Goal: Obtain resource: Download file/media

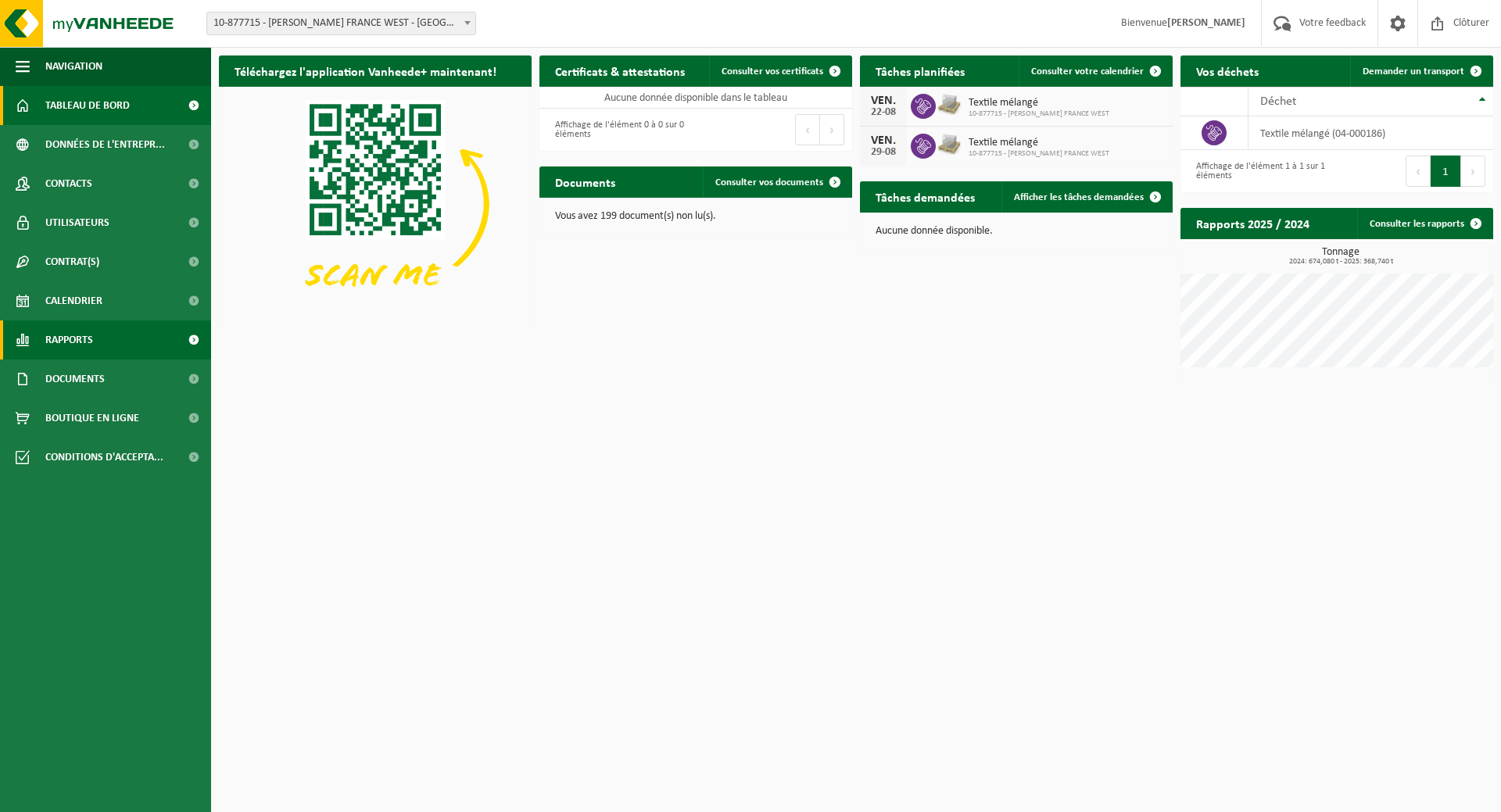
click at [191, 342] on span at bounding box center [194, 340] width 36 height 39
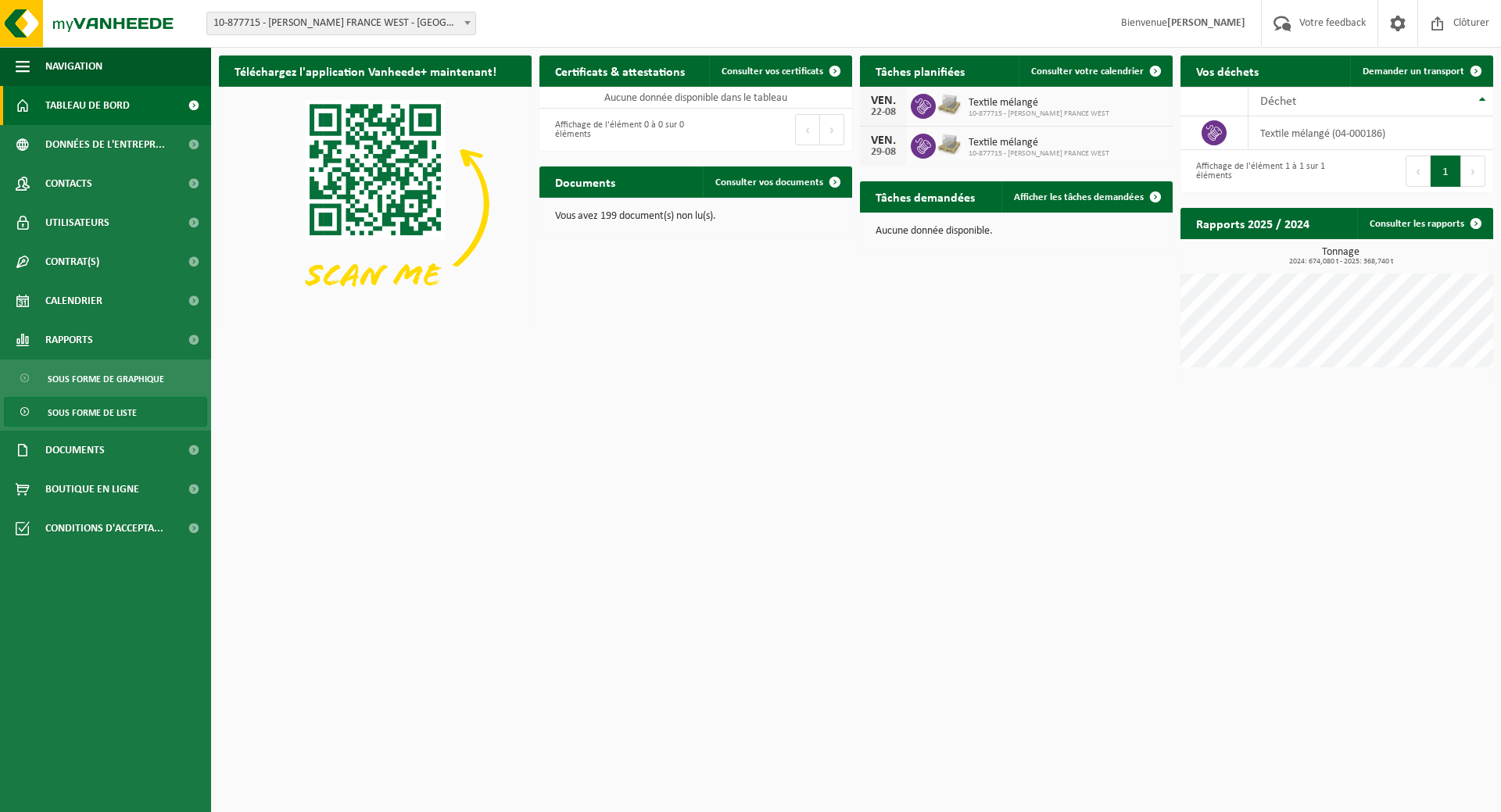
click at [116, 407] on span "Sous forme de liste" at bounding box center [92, 412] width 89 height 30
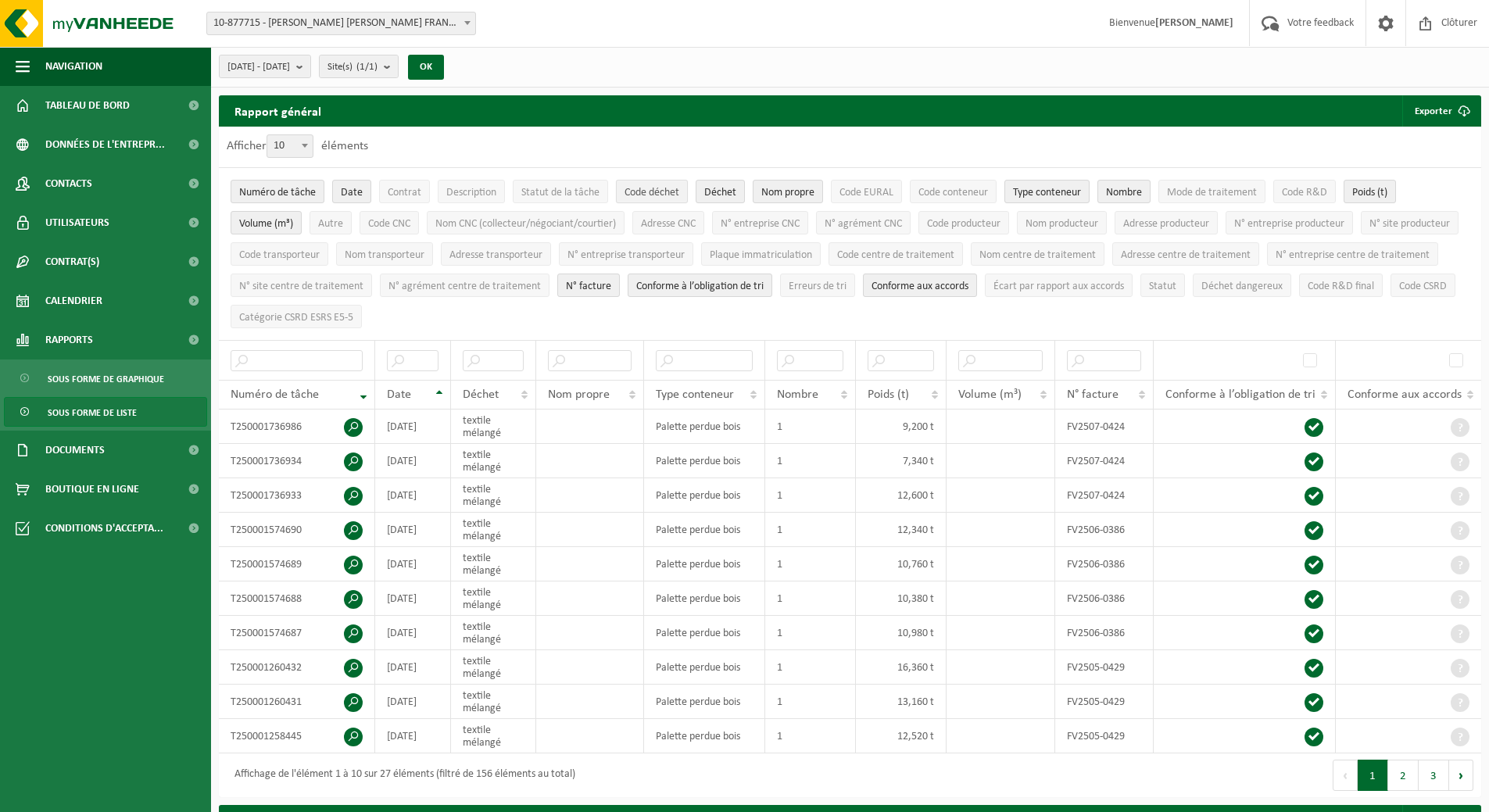
click at [652, 187] on span "Code déchet" at bounding box center [652, 192] width 55 height 12
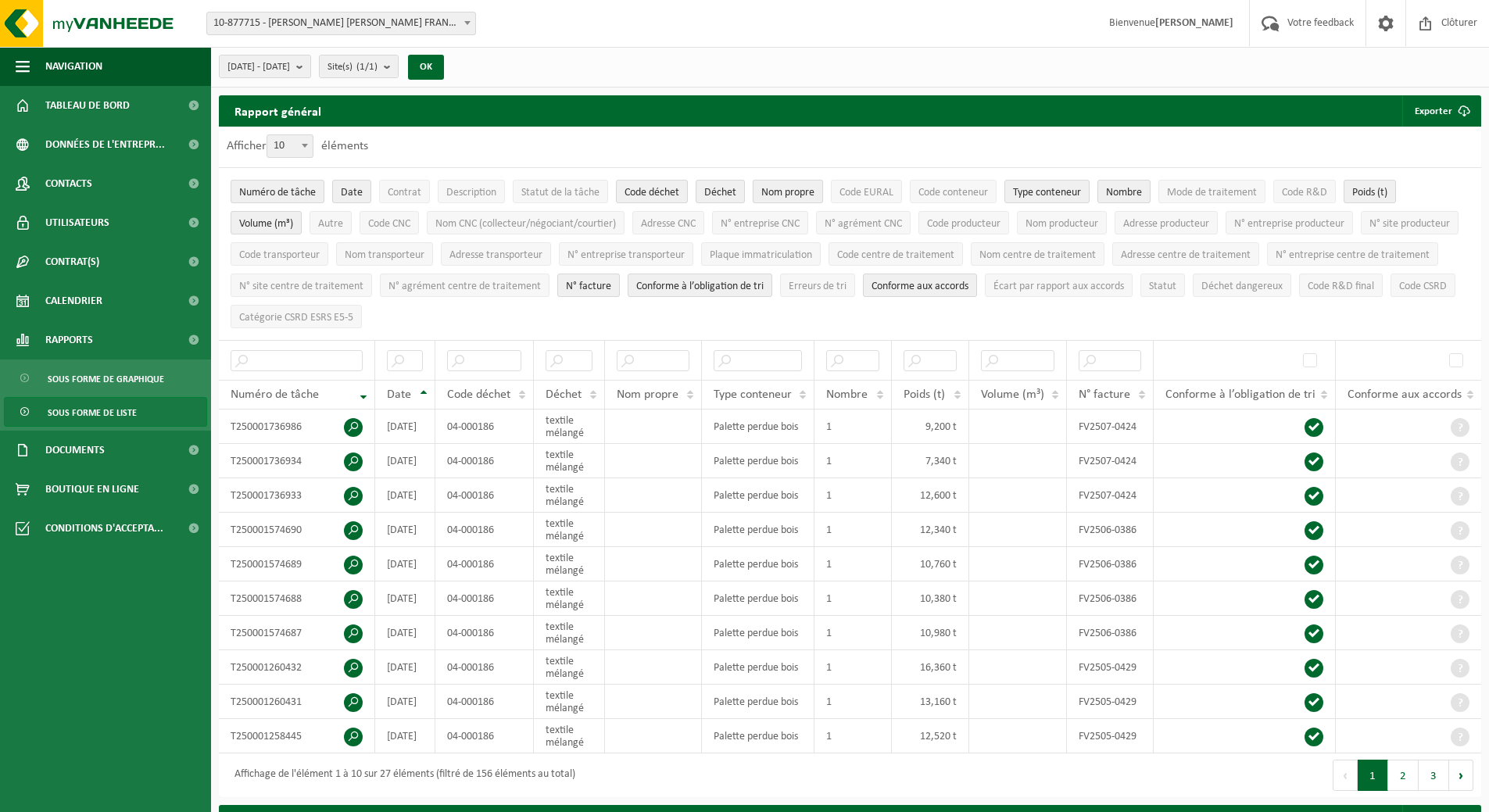
click at [795, 190] on span "Nom propre" at bounding box center [788, 192] width 53 height 12
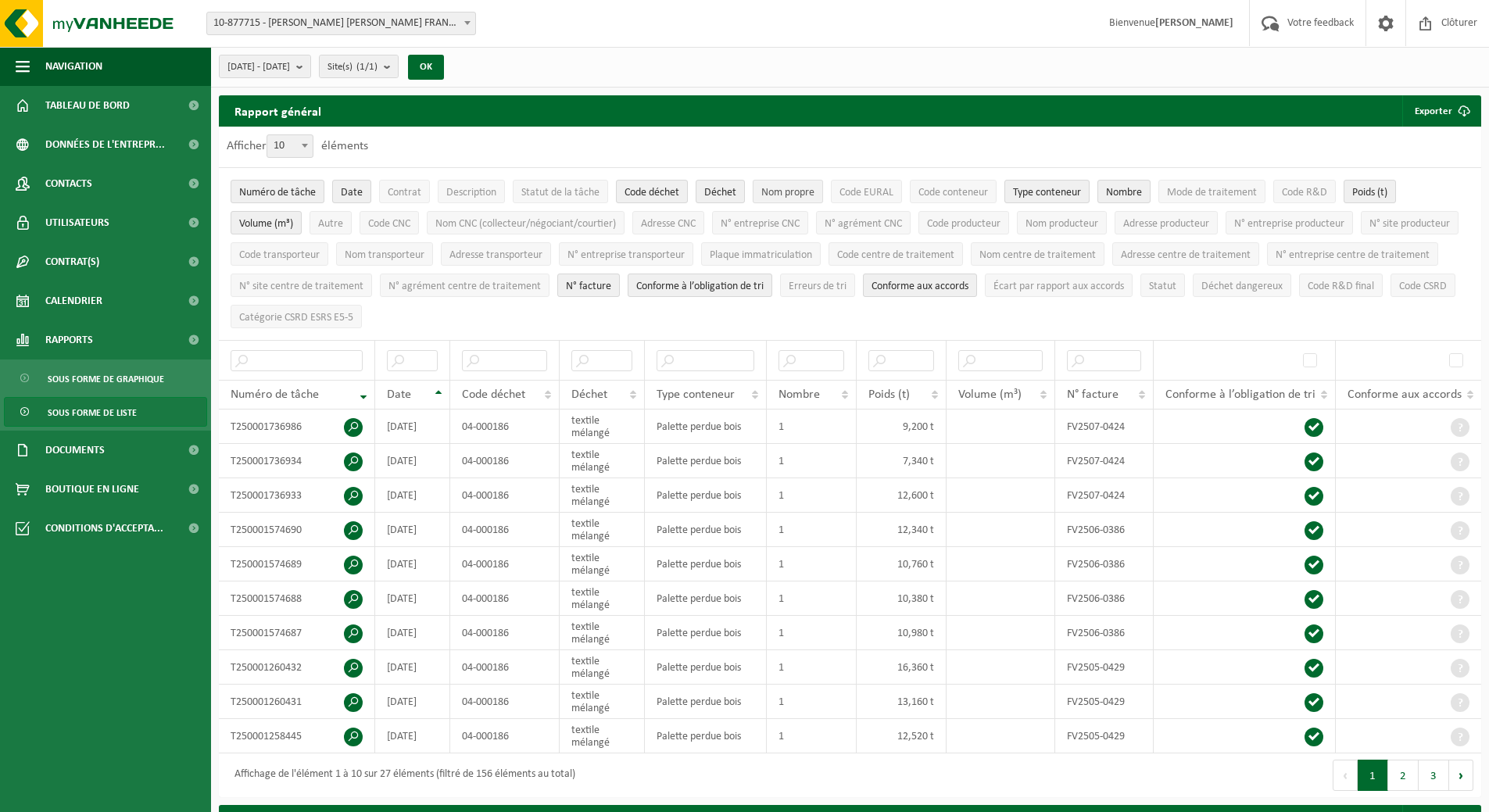
click at [795, 190] on span "Nom propre" at bounding box center [788, 192] width 53 height 12
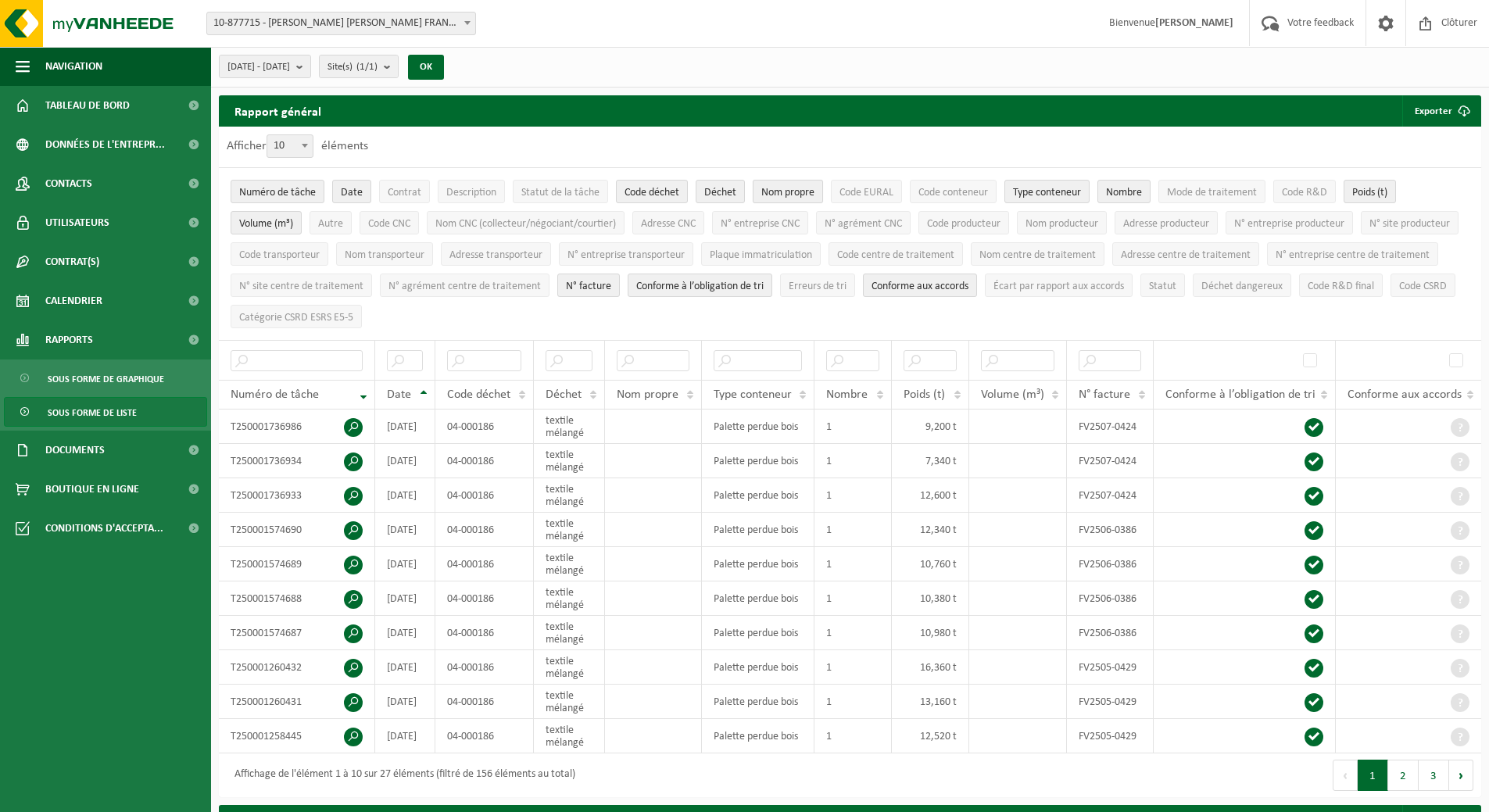
click at [795, 190] on span "Nom propre" at bounding box center [788, 192] width 53 height 12
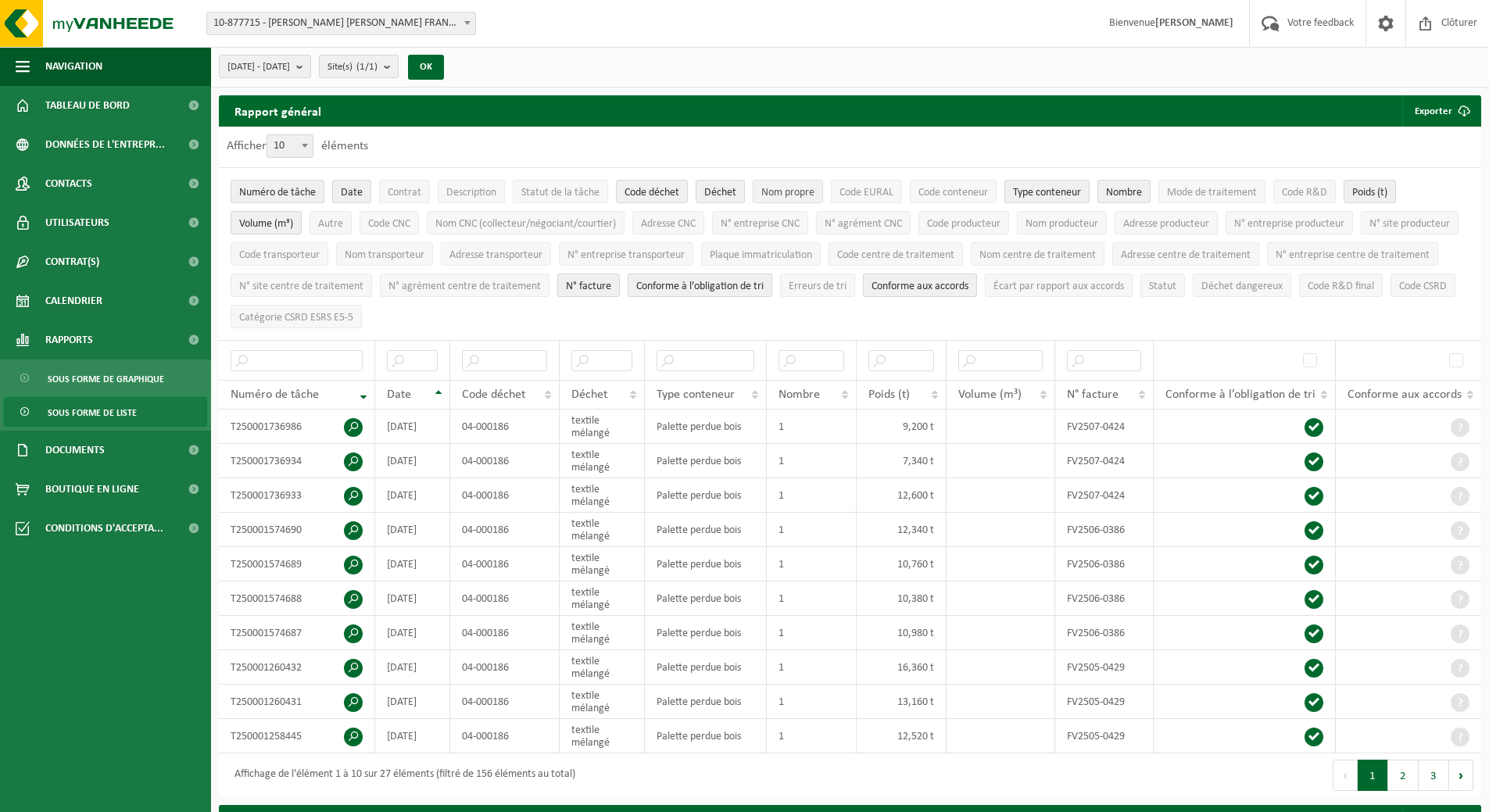
click at [795, 190] on span "Nom propre" at bounding box center [788, 192] width 53 height 12
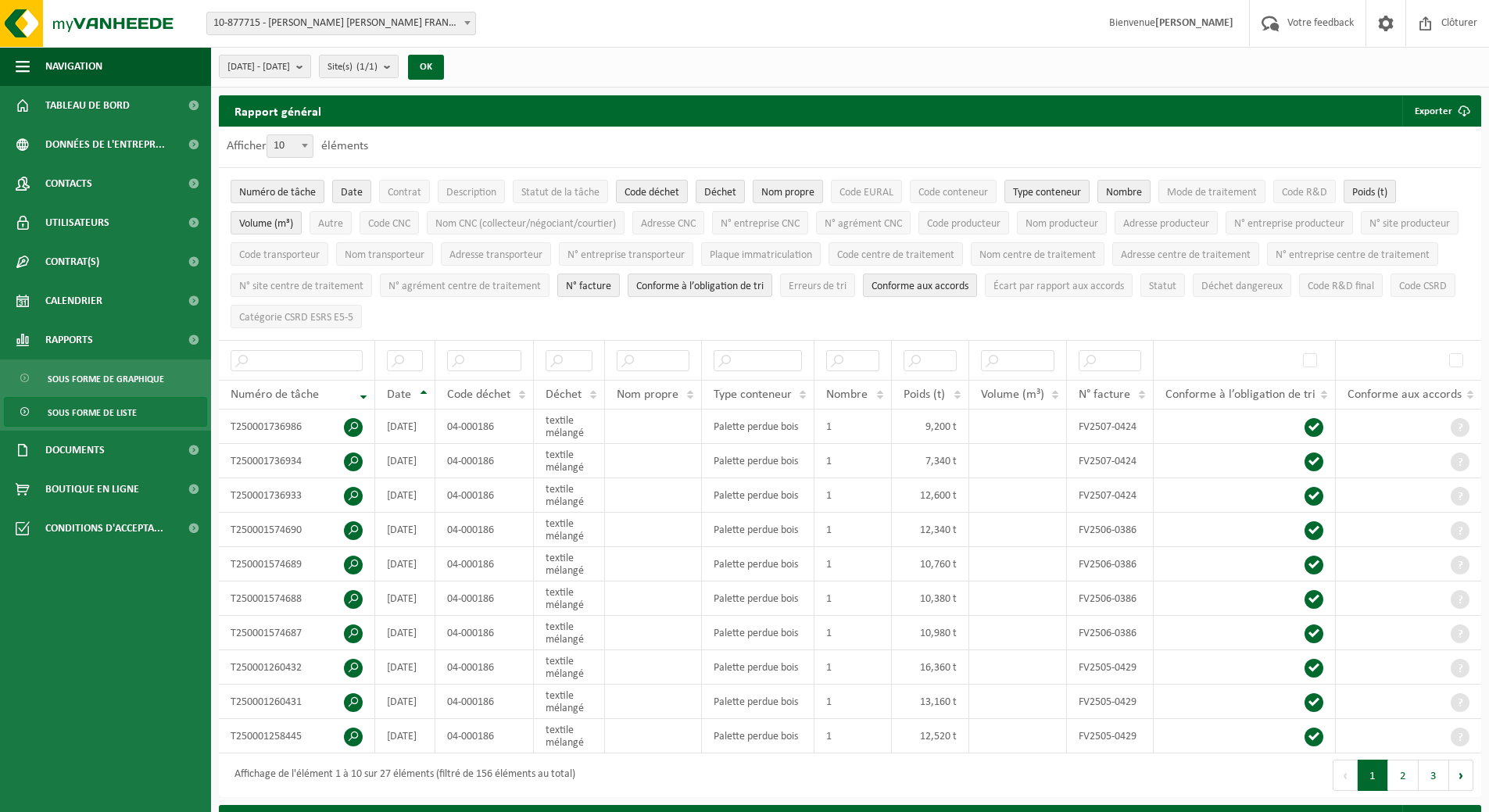
click at [795, 190] on span "Nom propre" at bounding box center [788, 192] width 53 height 12
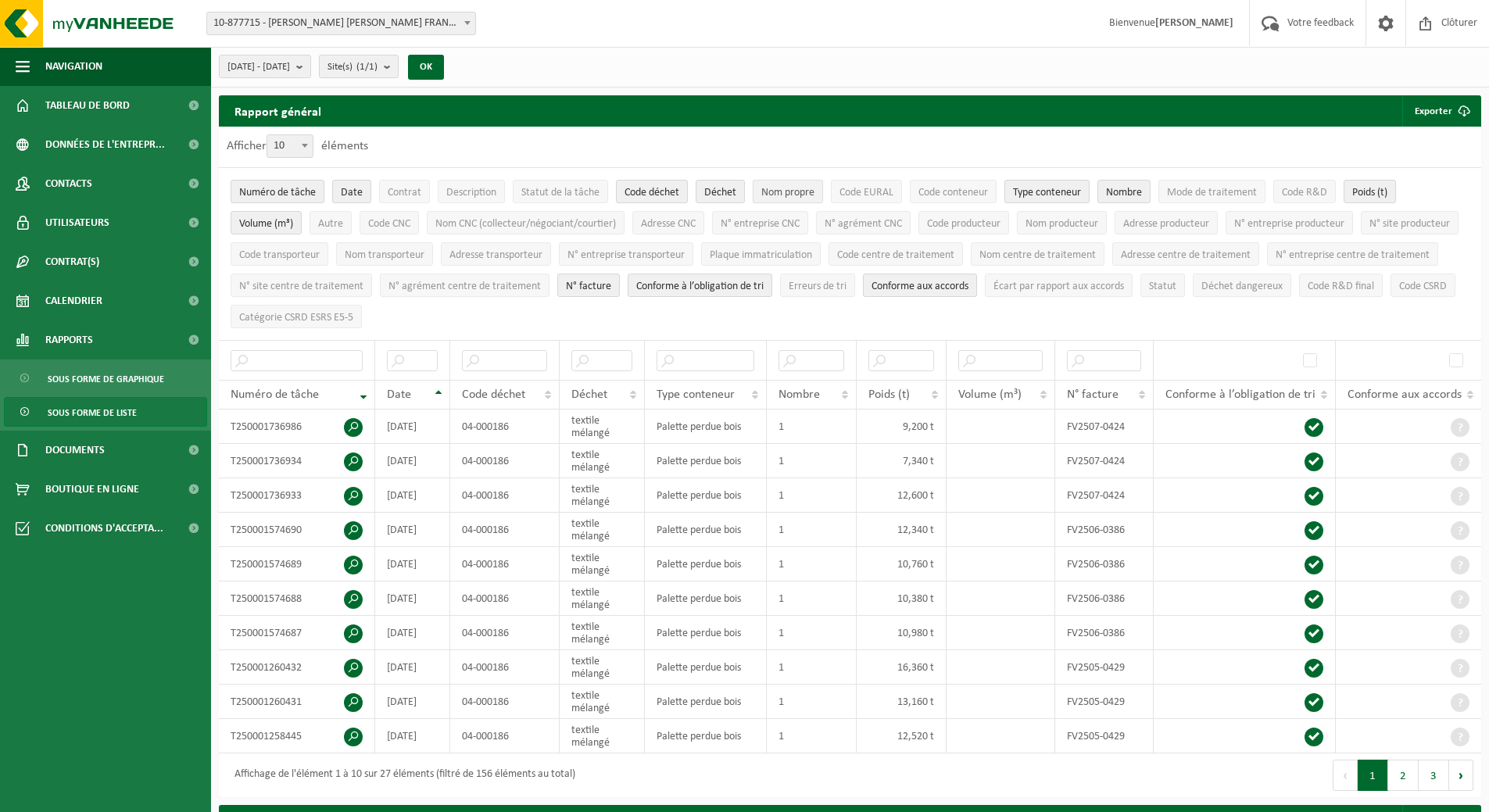
click at [795, 190] on span "Nom propre" at bounding box center [788, 192] width 53 height 12
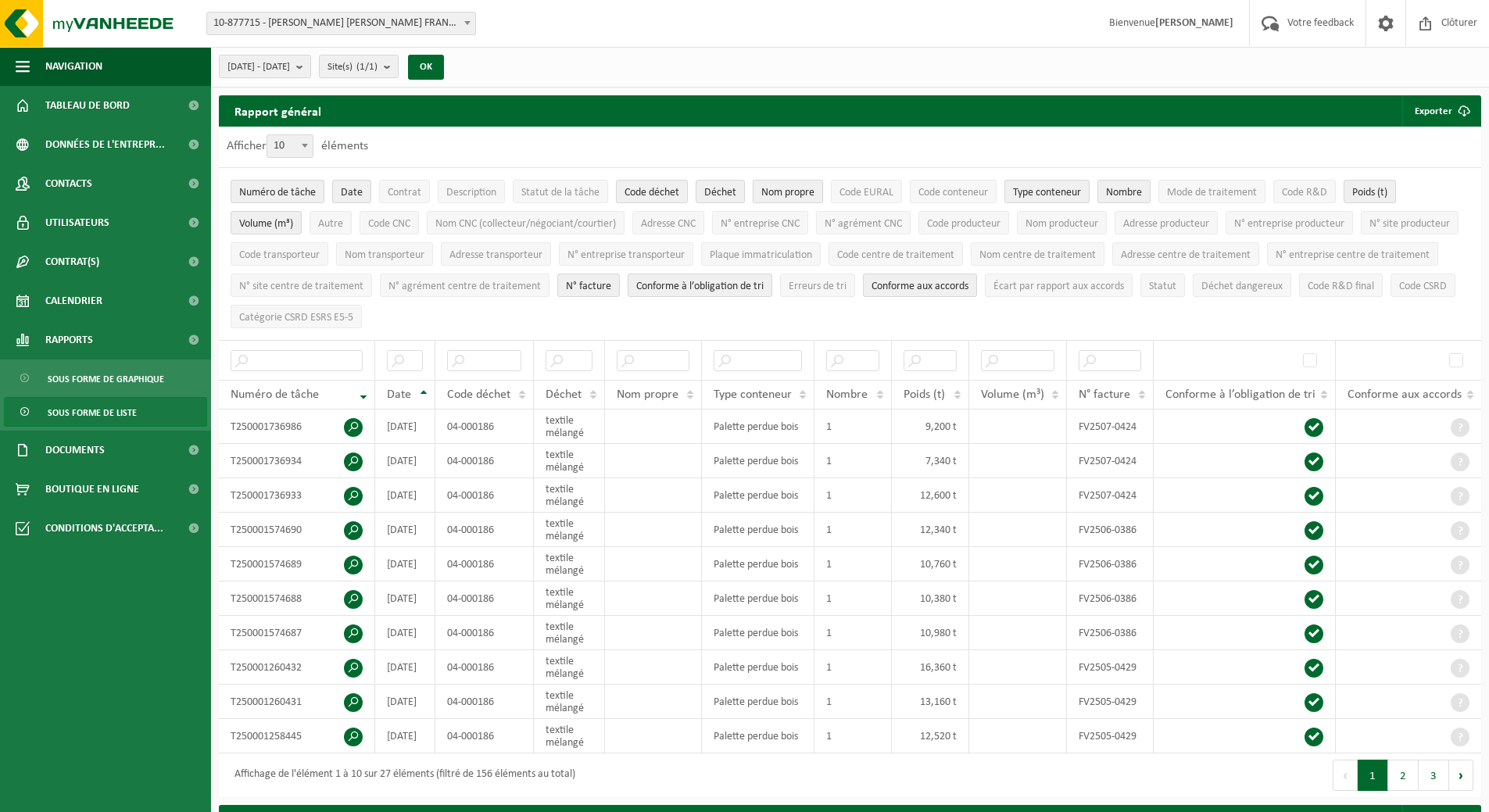
click at [795, 190] on span "Nom propre" at bounding box center [788, 192] width 53 height 12
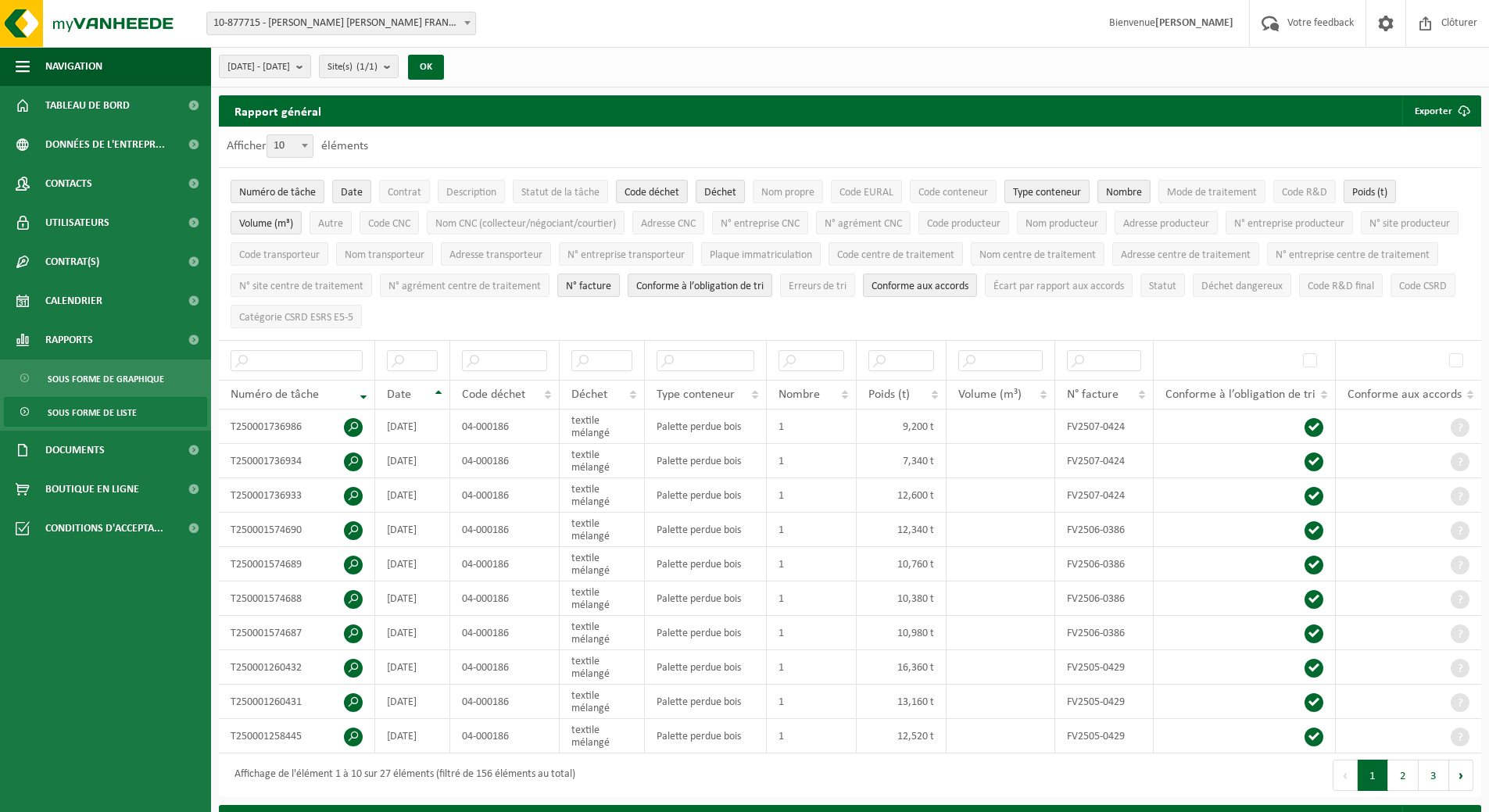
click at [1078, 191] on span "Type conteneur" at bounding box center [1047, 192] width 68 height 12
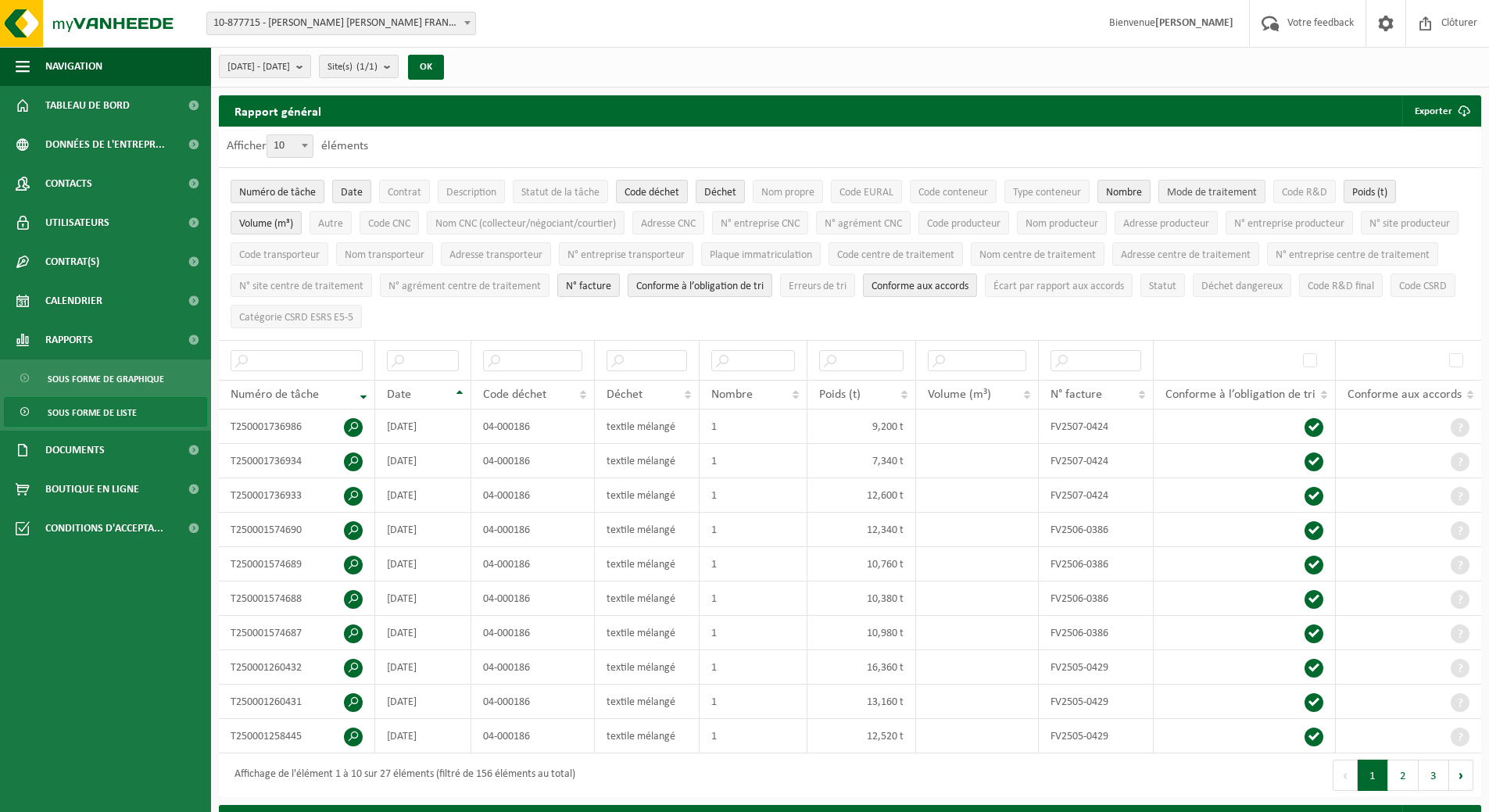
click at [1230, 193] on span "Mode de traitement" at bounding box center [1212, 192] width 90 height 12
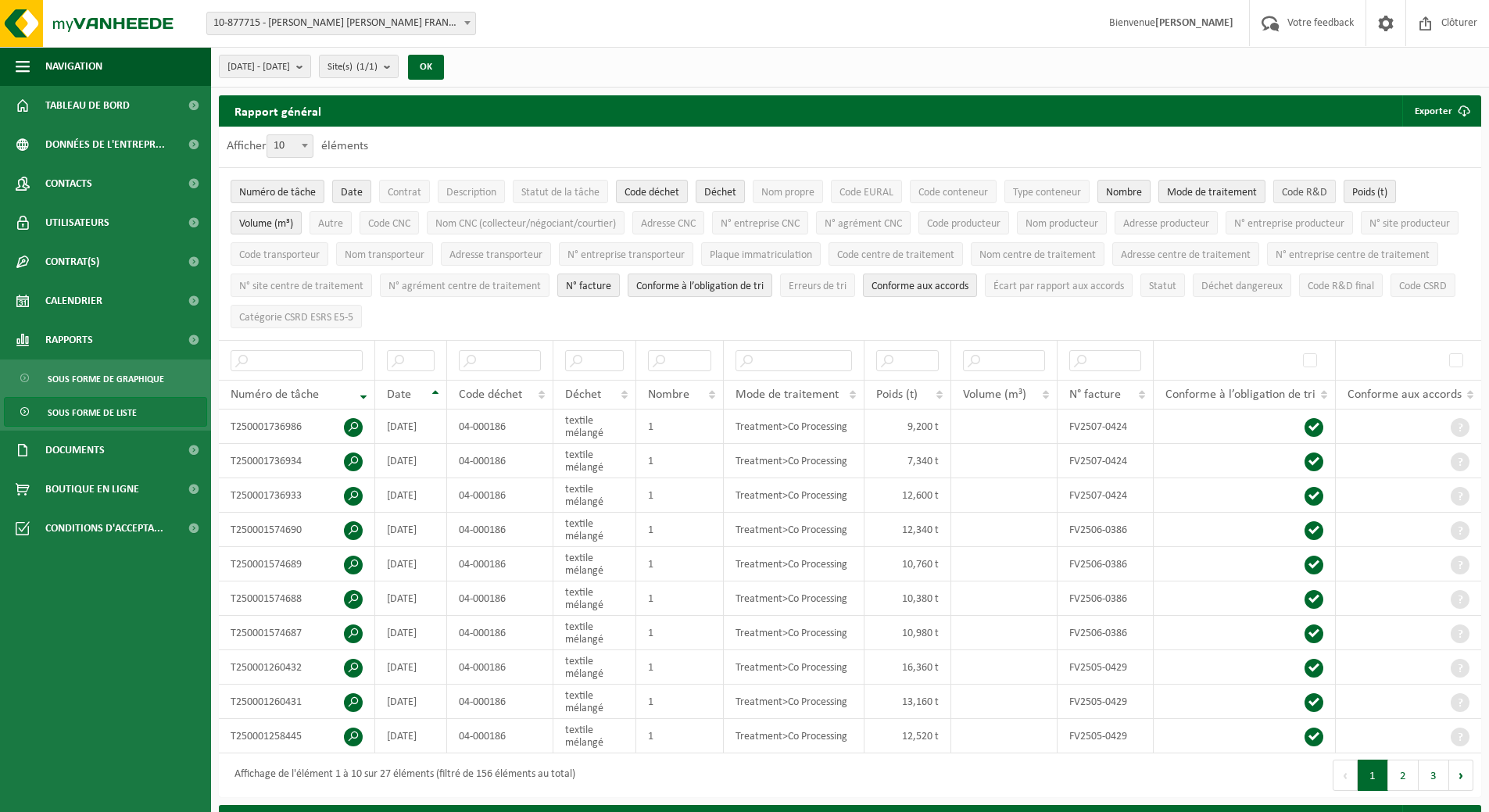
click at [1323, 193] on span "Code R&D" at bounding box center [1305, 192] width 45 height 12
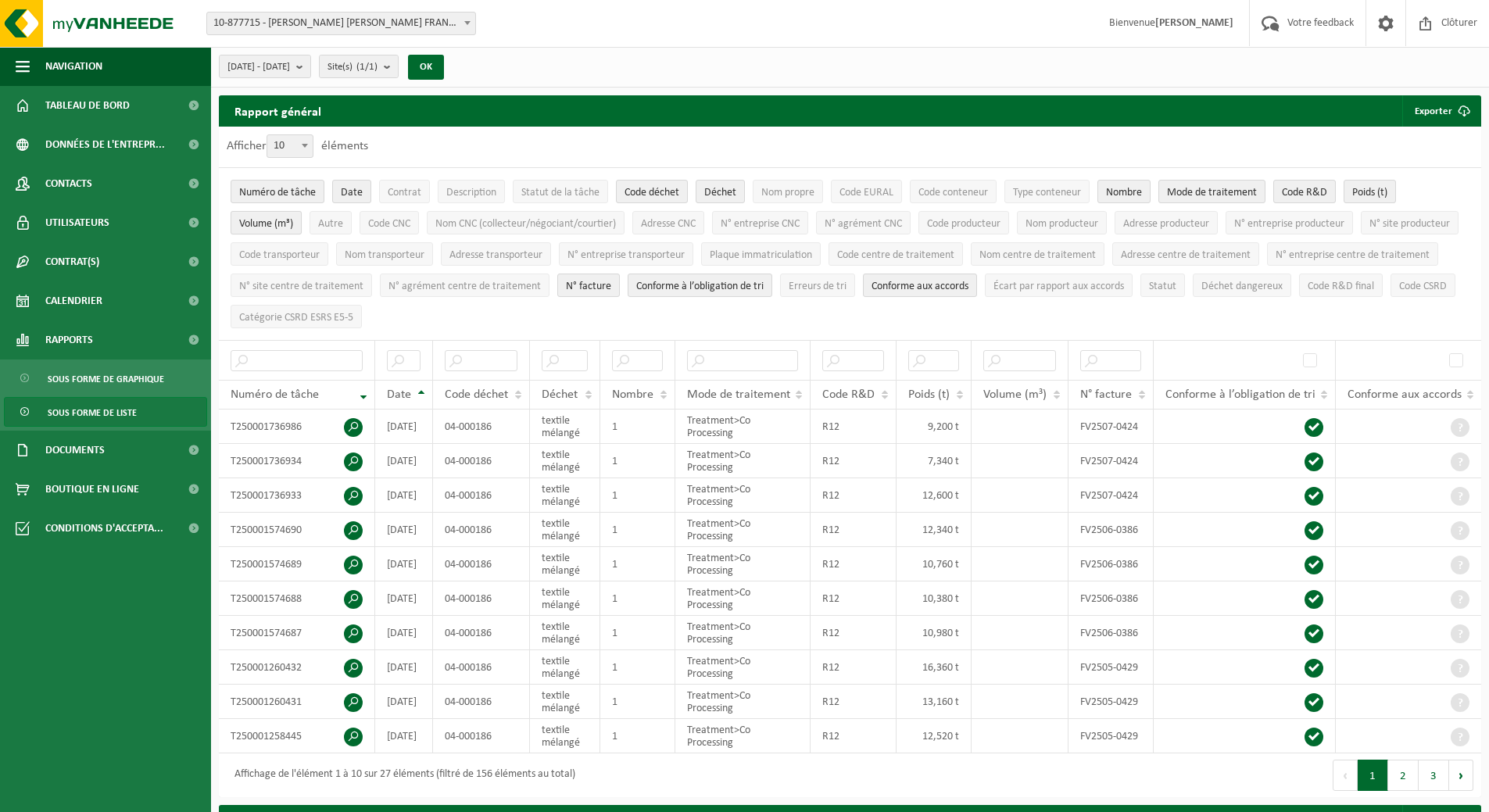
click at [258, 223] on span "Volume (m³)" at bounding box center [266, 224] width 54 height 12
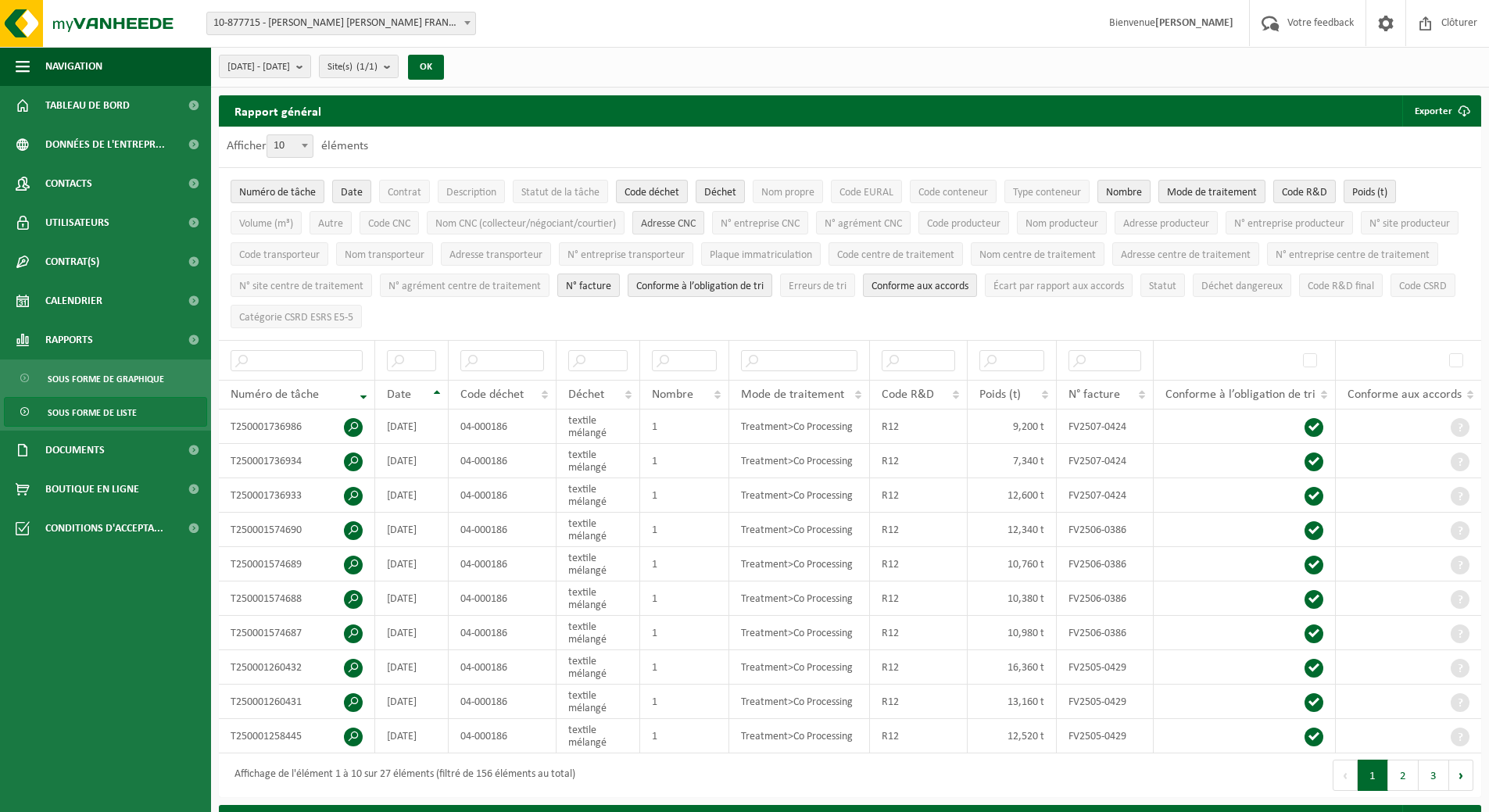
click at [685, 221] on span "Adresse CNC" at bounding box center [669, 224] width 55 height 12
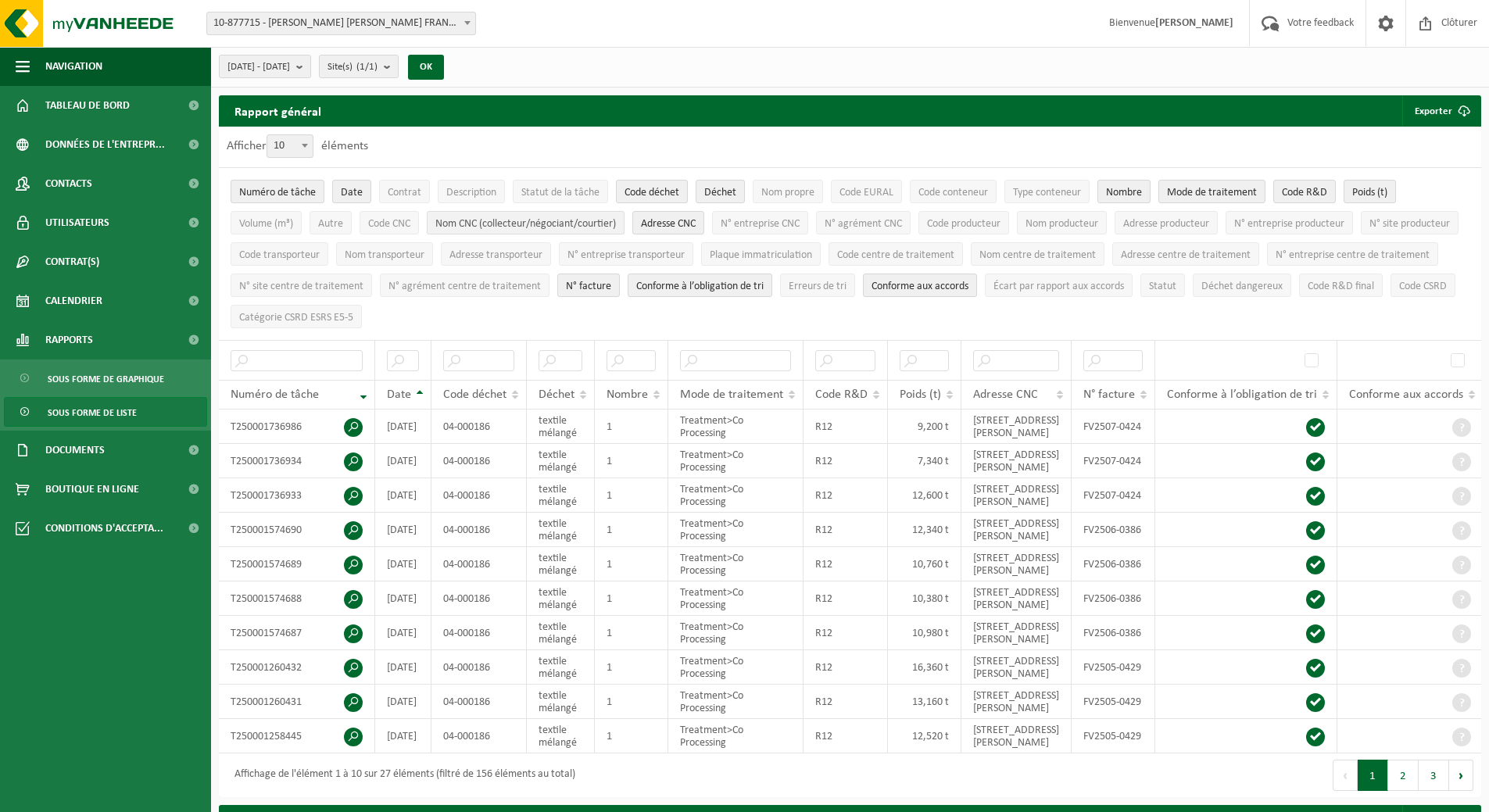
click at [622, 221] on button "Nom CNC (collecteur/négociant/courtier)" at bounding box center [525, 222] width 198 height 23
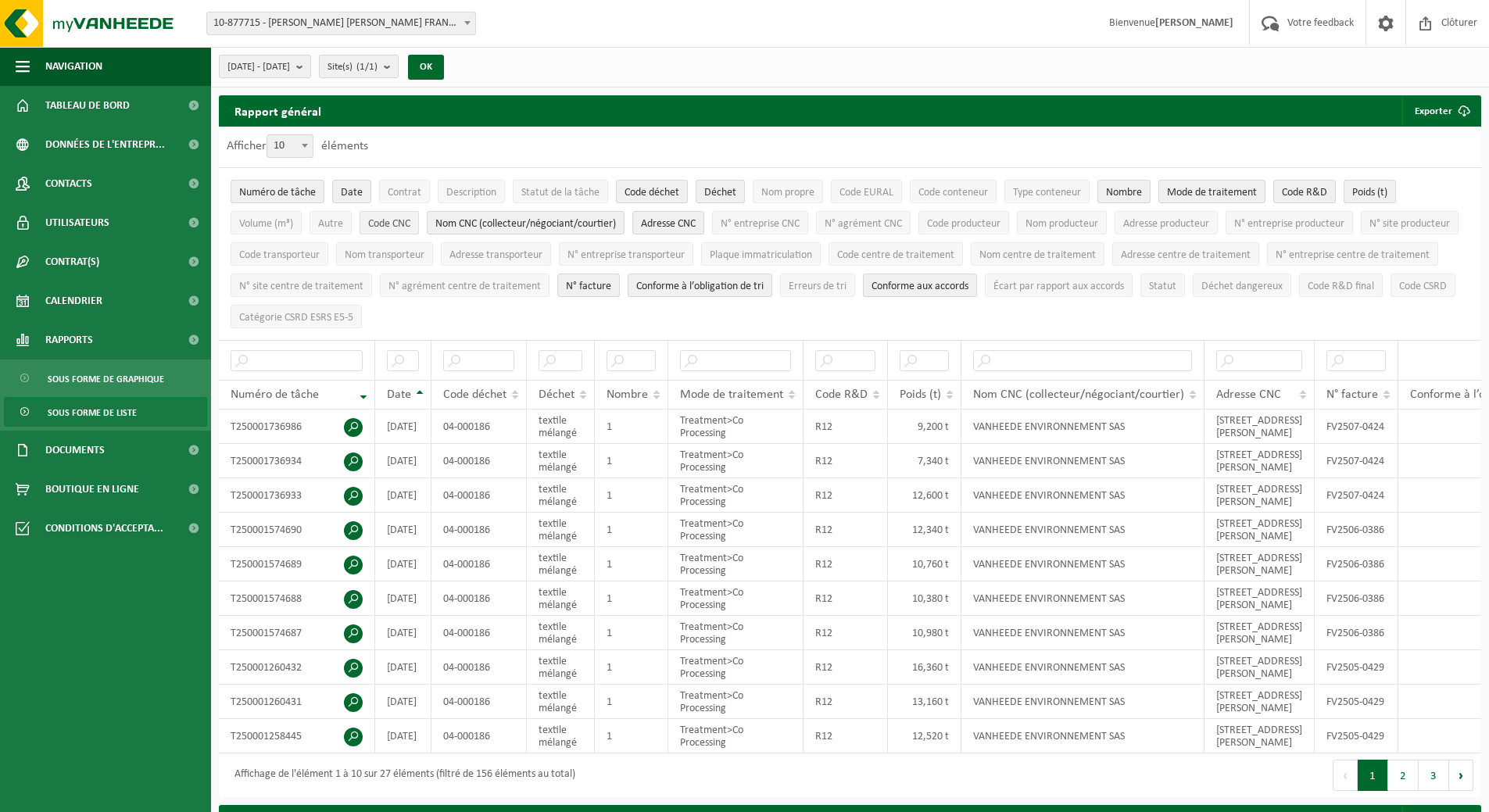
click at [390, 225] on span "Code CNC" at bounding box center [390, 224] width 42 height 12
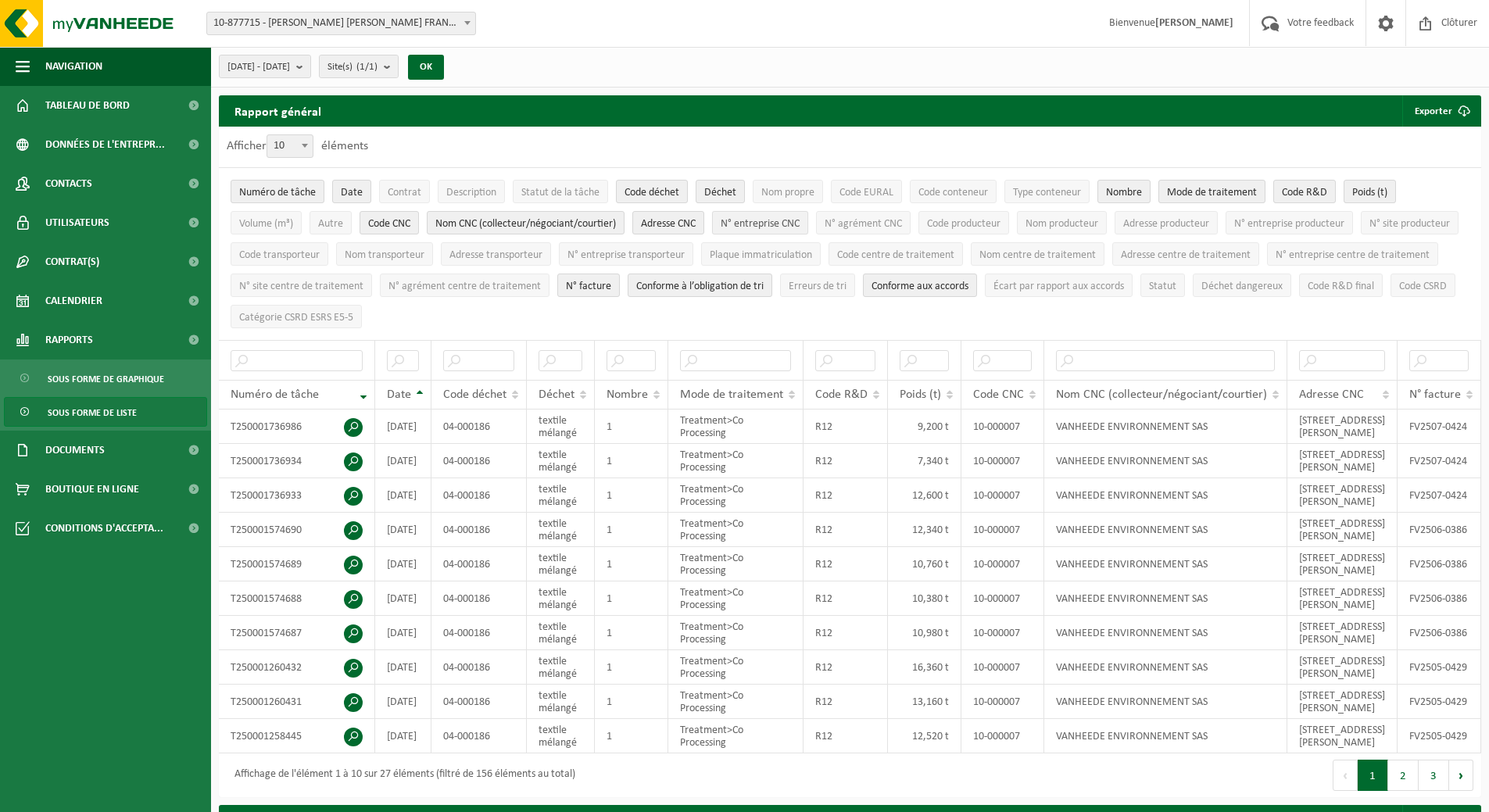
click at [793, 226] on span "N° entreprise CNC" at bounding box center [761, 224] width 79 height 12
click at [320, 252] on span "Code transporteur" at bounding box center [280, 255] width 81 height 12
click at [424, 250] on span "Nom transporteur" at bounding box center [385, 255] width 80 height 12
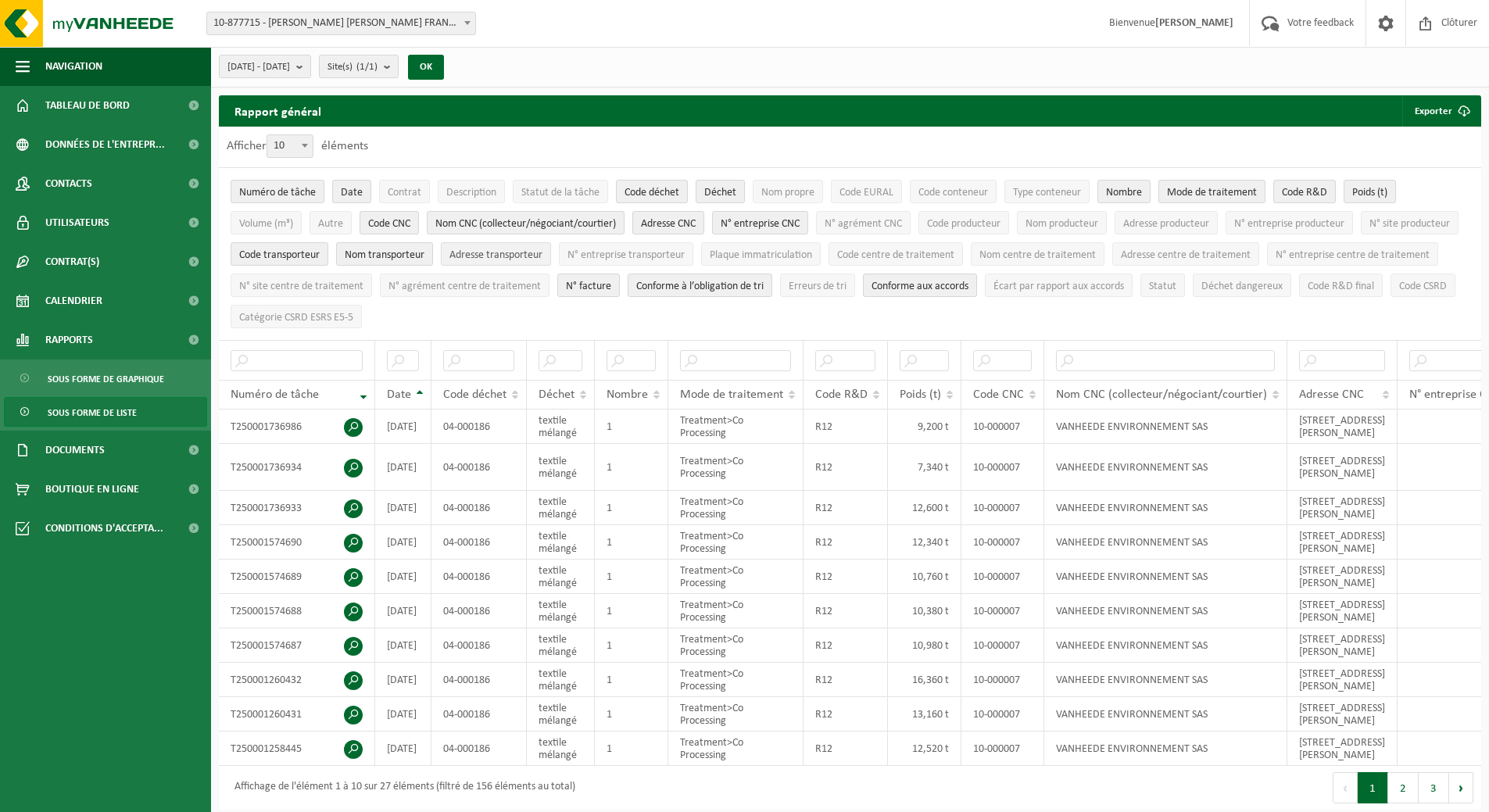
click at [542, 250] on span "Adresse transporteur" at bounding box center [496, 255] width 93 height 12
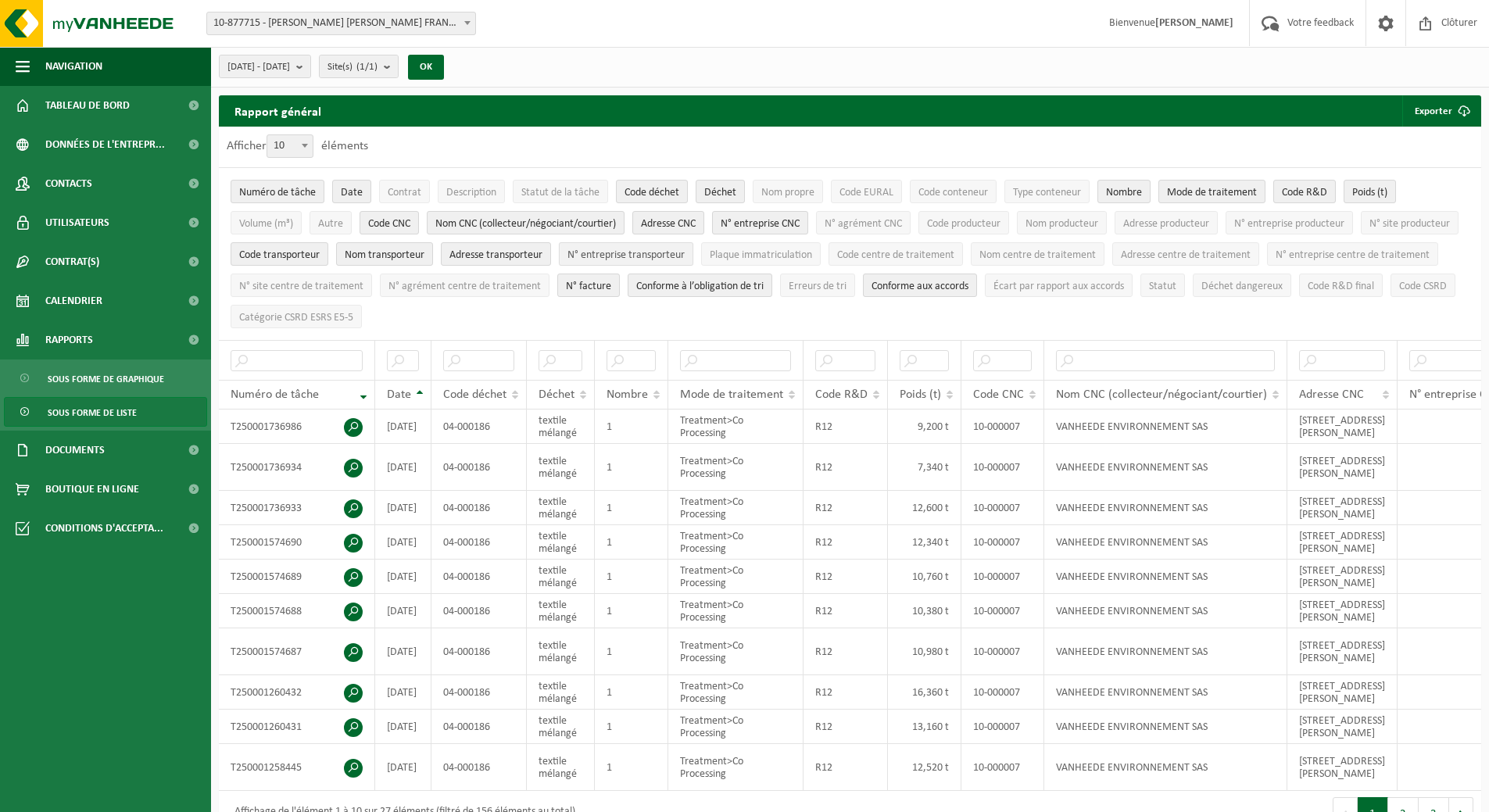
click at [685, 255] on span "N° entreprise transporteur" at bounding box center [626, 255] width 117 height 12
click at [396, 220] on span "Code CNC" at bounding box center [390, 224] width 42 height 12
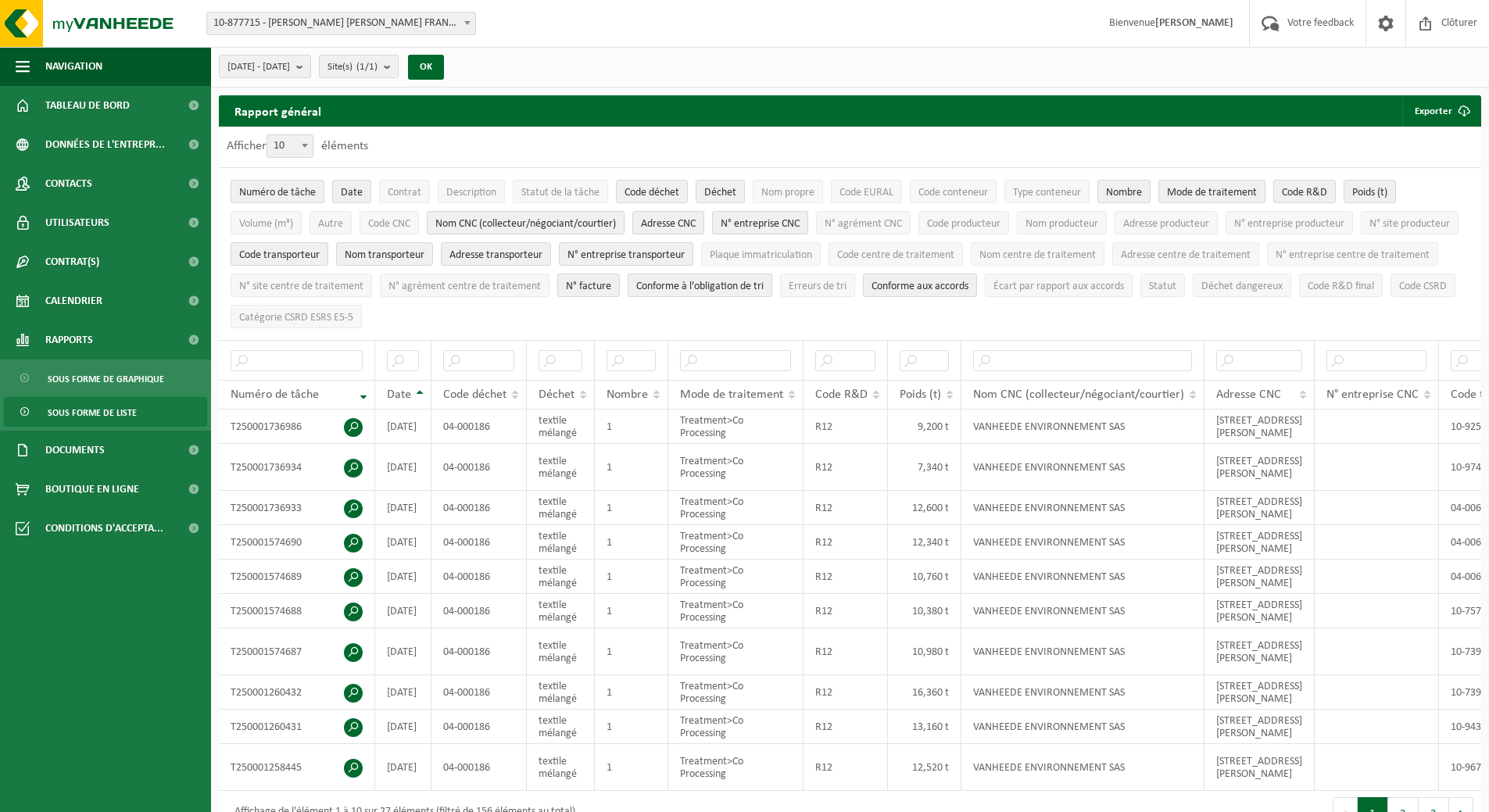
click at [505, 220] on span "Nom CNC (collecteur/négociant/courtier)" at bounding box center [525, 224] width 180 height 12
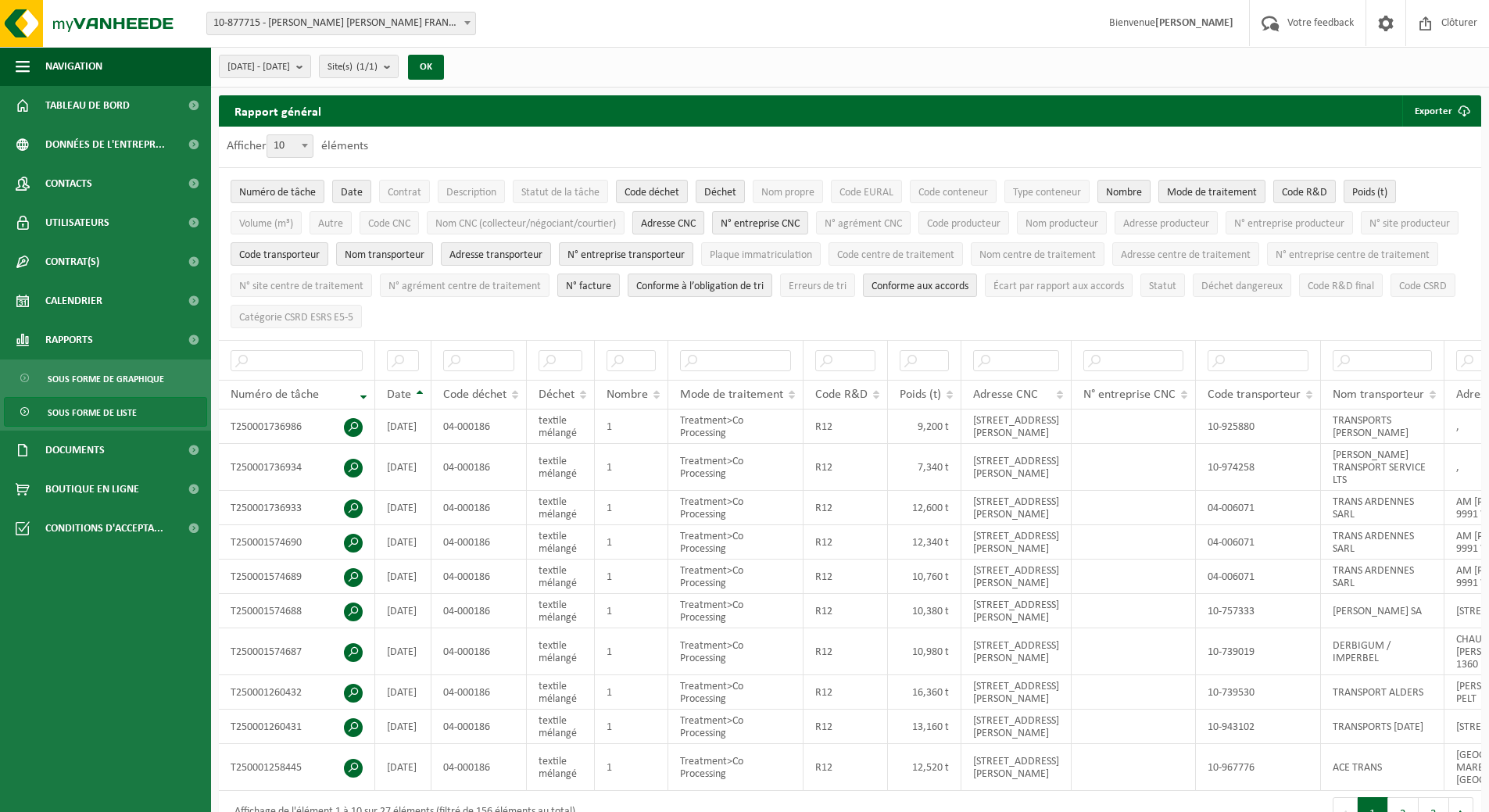
click at [651, 220] on span "Adresse CNC" at bounding box center [669, 224] width 55 height 12
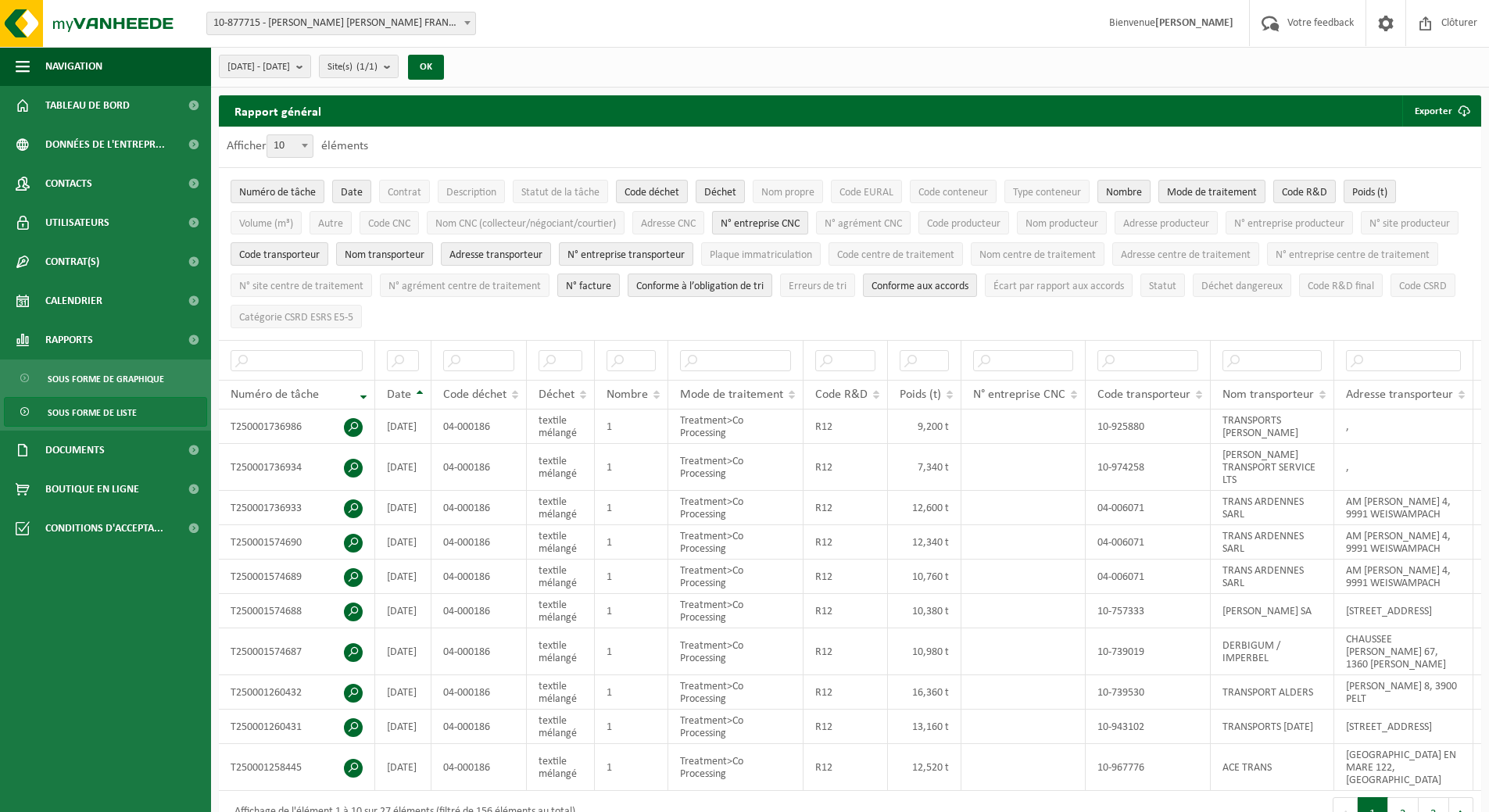
click at [764, 219] on span "N° entreprise CNC" at bounding box center [761, 224] width 79 height 12
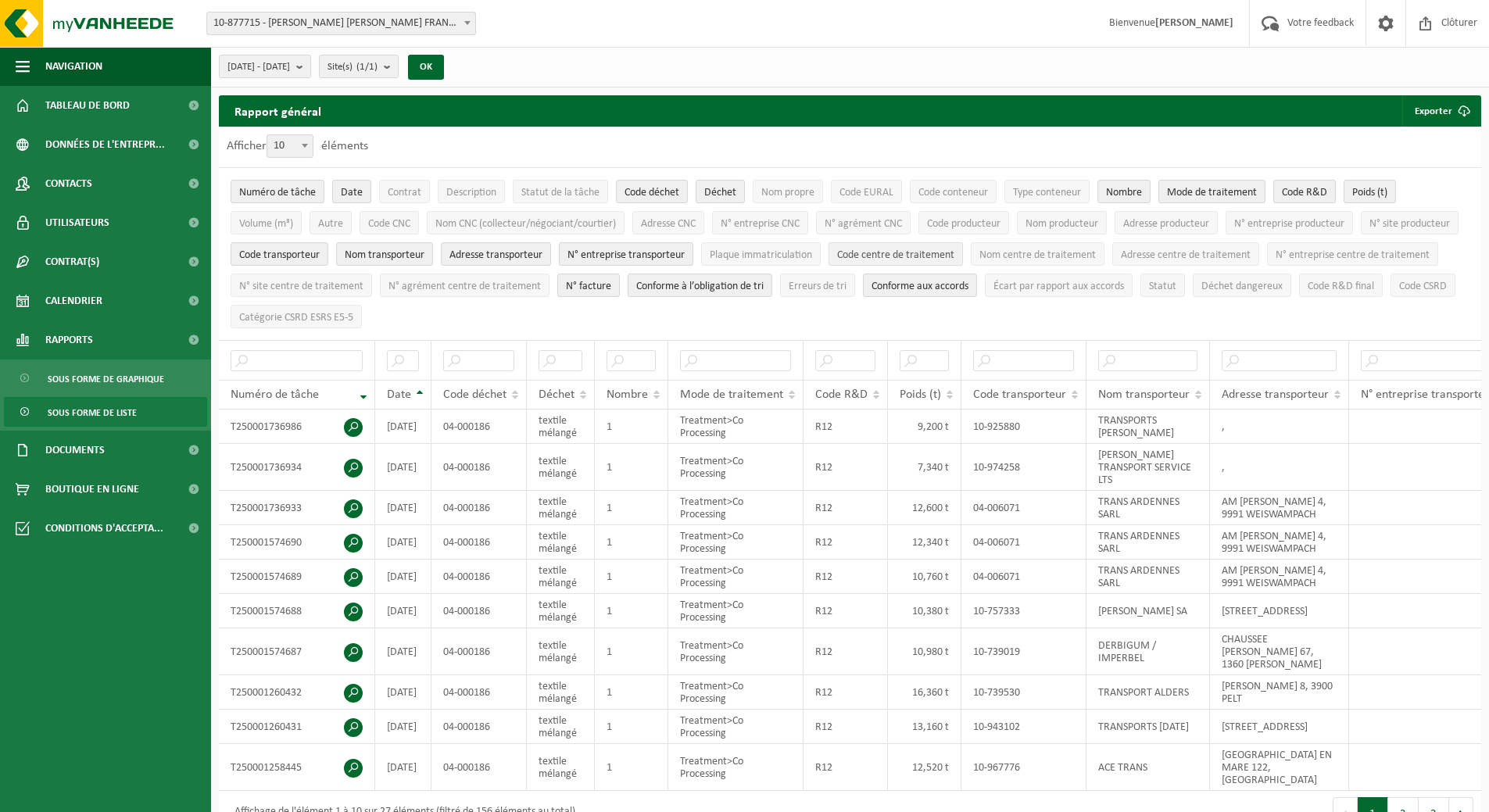
click at [955, 253] on span "Code centre de traitement" at bounding box center [896, 255] width 117 height 12
click at [1096, 253] on span "Nom centre de traitement" at bounding box center [1038, 255] width 116 height 12
click at [1251, 253] on span "Adresse centre de traitement" at bounding box center [1186, 255] width 130 height 12
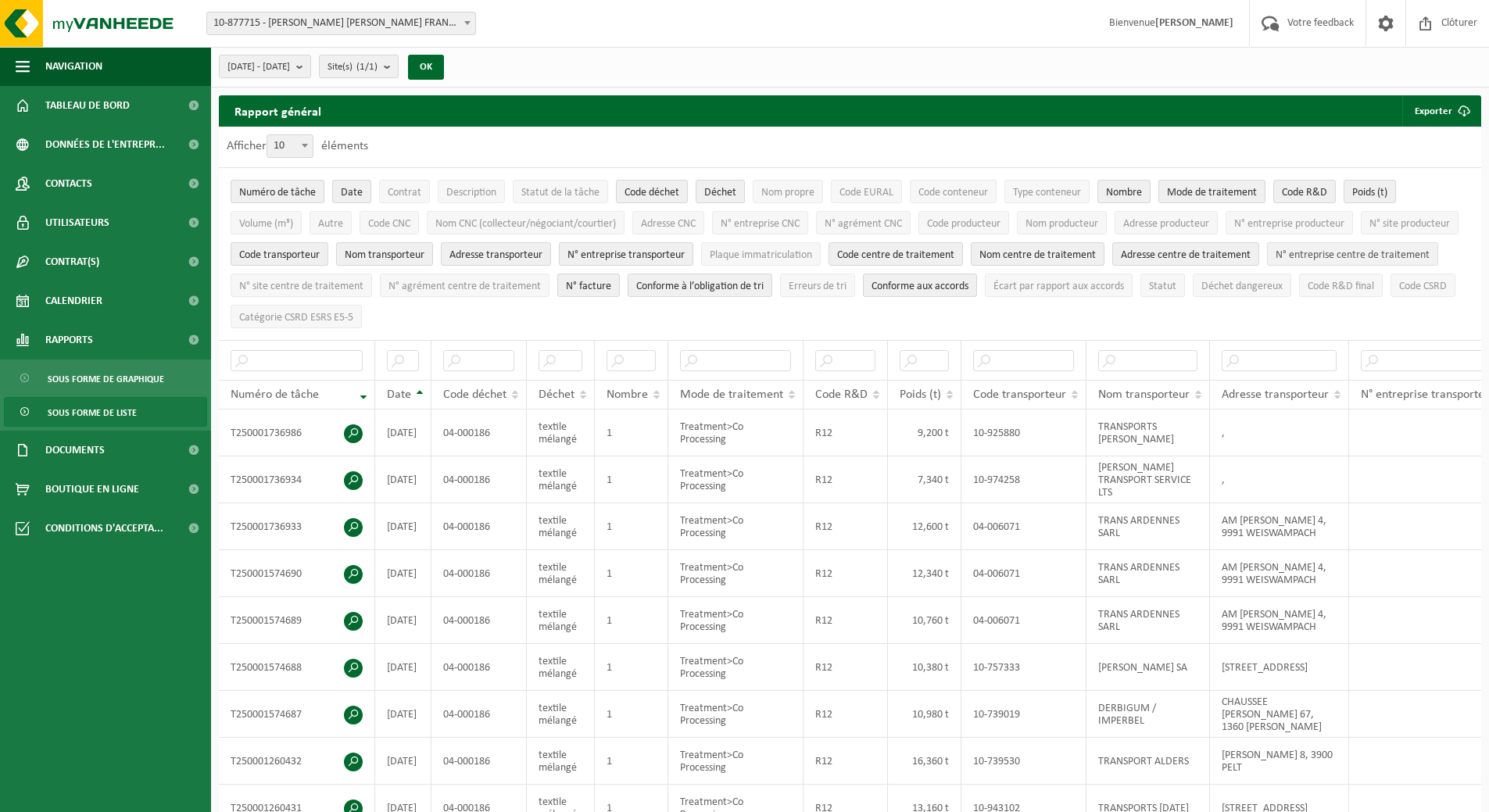
click at [1276, 261] on span "N° entreprise centre de traitement" at bounding box center [1352, 255] width 154 height 12
click at [611, 284] on span "N° facture" at bounding box center [588, 286] width 45 height 12
click at [764, 286] on span "Conforme à l’obligation de tri" at bounding box center [700, 286] width 128 height 12
click at [968, 286] on span "Conforme aux accords" at bounding box center [920, 286] width 97 height 12
click at [1202, 292] on span "Déchet dangereux" at bounding box center [1242, 286] width 82 height 12
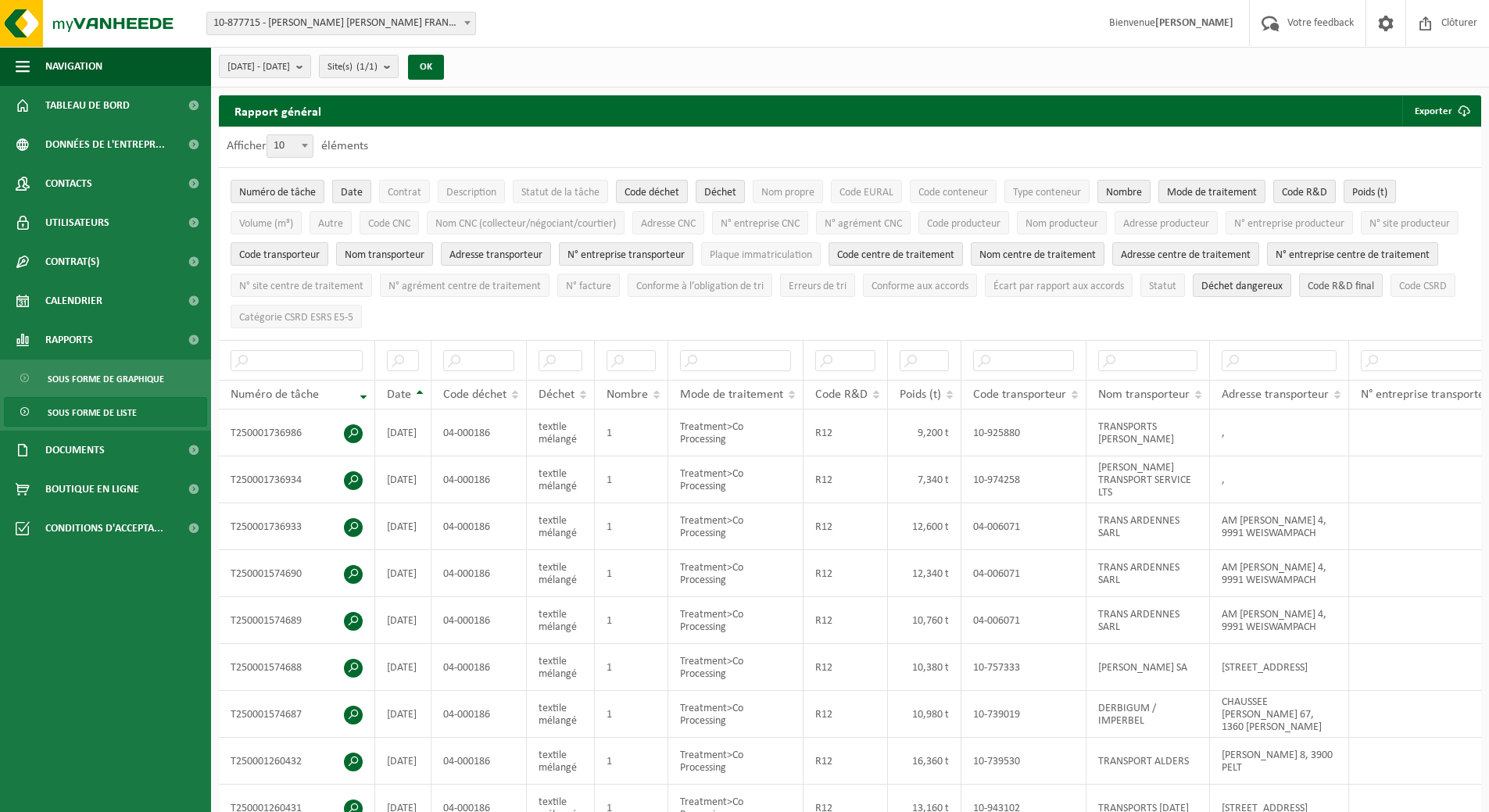
click at [1308, 292] on span "Code R&D final" at bounding box center [1341, 286] width 66 height 12
click at [1437, 103] on button "Exporter" at bounding box center [1441, 111] width 78 height 32
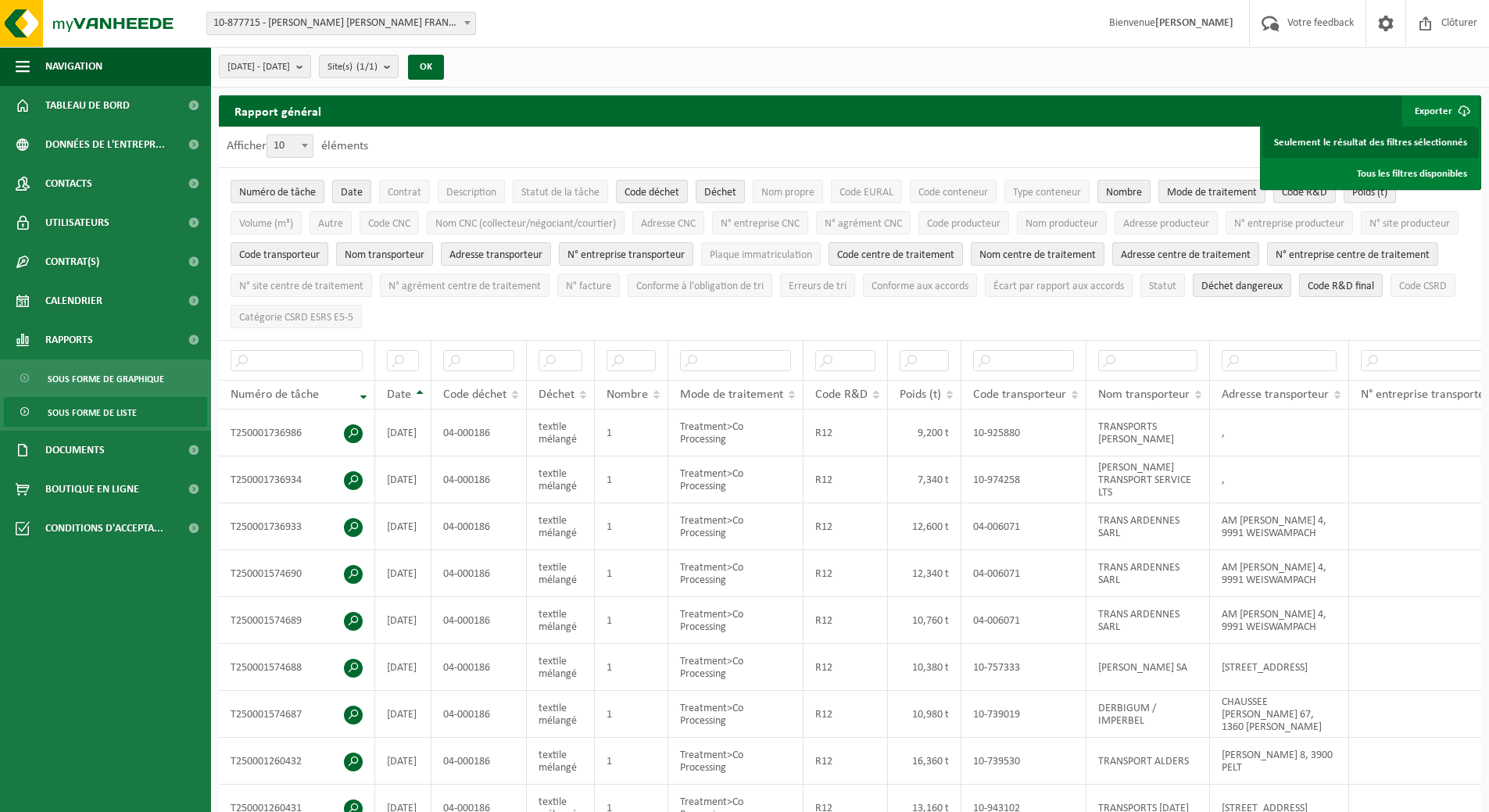
click at [1402, 138] on link "Seulement le résultat des filtres sélectionnés" at bounding box center [1371, 142] width 217 height 32
